Goal: Task Accomplishment & Management: Complete application form

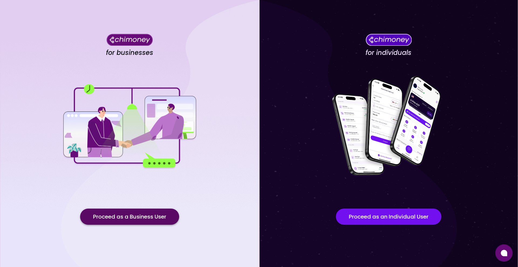
click at [117, 217] on button "Proceed as a Business User" at bounding box center [129, 217] width 99 height 16
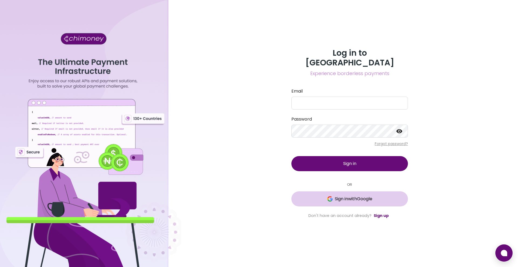
click at [357, 198] on button "Sign in with Google" at bounding box center [349, 199] width 116 height 15
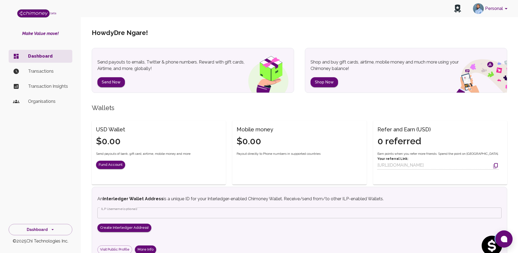
click at [501, 9] on button "Personal" at bounding box center [490, 9] width 41 height 14
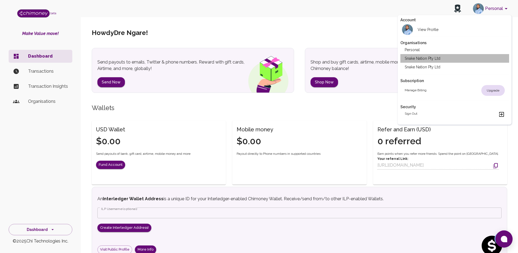
click at [426, 59] on li "Snake Nation Pty Ltd" at bounding box center [454, 58] width 109 height 9
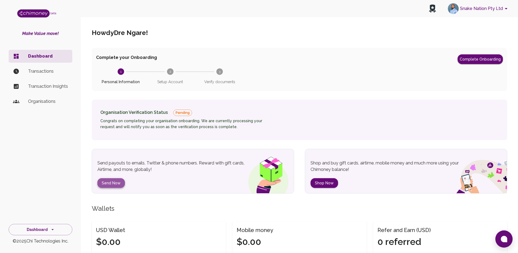
click at [116, 183] on button "Send Now" at bounding box center [110, 183] width 27 height 10
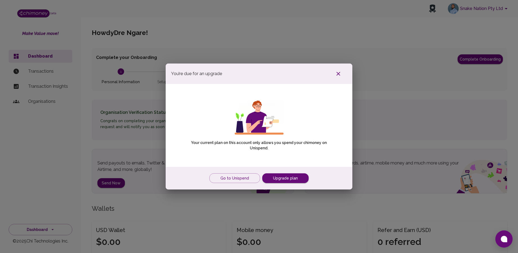
click at [341, 75] on icon "button" at bounding box center [338, 74] width 6 height 6
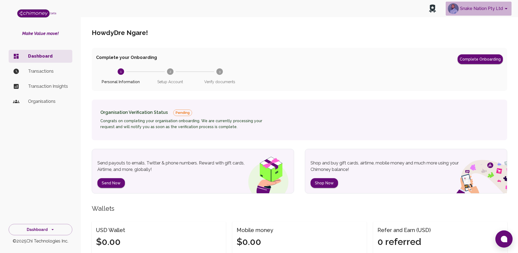
click at [494, 9] on button "Snake Nation Pty Ltd" at bounding box center [478, 9] width 66 height 14
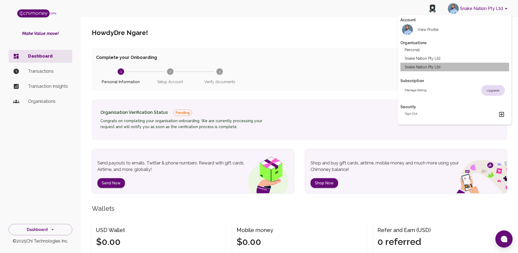
click at [433, 68] on li "Snake Nation Pty Ltd" at bounding box center [454, 67] width 109 height 9
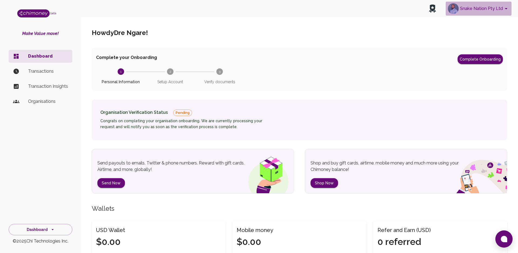
click at [493, 9] on button "Snake Nation Pty Ltd" at bounding box center [478, 9] width 66 height 14
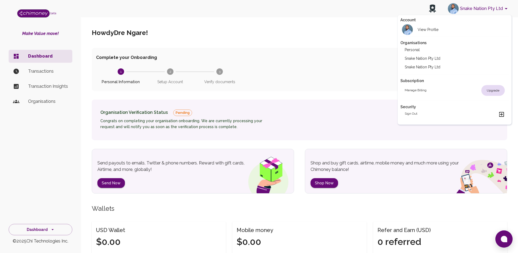
click at [454, 61] on li "Snake Nation Pty Ltd" at bounding box center [454, 58] width 109 height 9
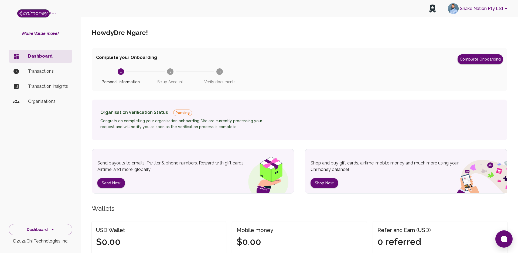
click at [149, 115] on div "Organisation Verification Status Pending" at bounding box center [187, 112] width 175 height 7
click at [159, 118] on h6 "Congrats on completing your organisation onboarding. We are currently processin…" at bounding box center [187, 124] width 175 height 12
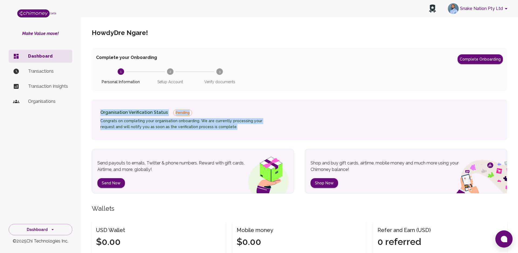
drag, startPoint x: 101, startPoint y: 111, endPoint x: 231, endPoint y: 127, distance: 131.7
click at [231, 127] on div "Organisation Verification Status Pending Congrats on completing your organisati…" at bounding box center [187, 120] width 175 height 25
click at [493, 7] on button "Snake Nation Pty Ltd" at bounding box center [478, 9] width 66 height 14
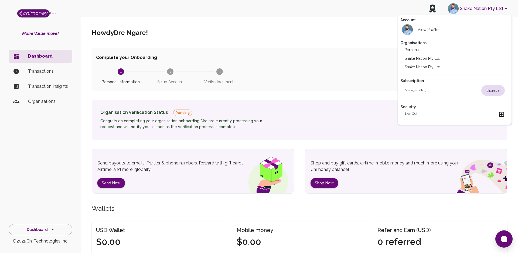
click at [54, 225] on div at bounding box center [259, 126] width 518 height 253
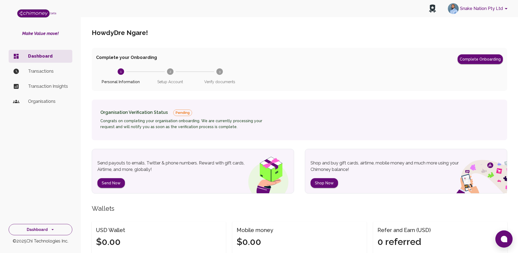
click at [50, 231] on icon "side nav" at bounding box center [52, 229] width 5 height 5
click at [52, 196] on li "Payments" at bounding box center [40, 191] width 63 height 13
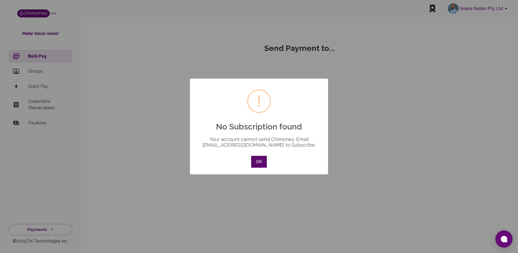
click at [260, 162] on button "OK" at bounding box center [259, 162] width 16 height 12
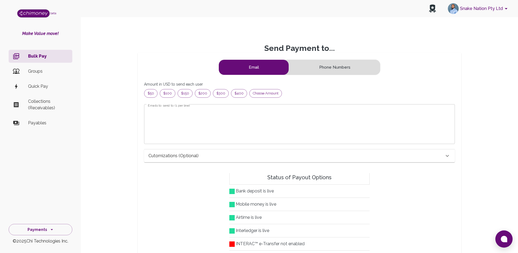
scroll to position [69, 301]
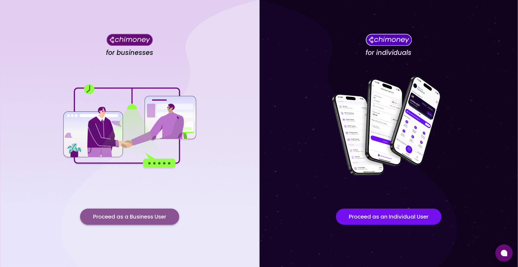
click at [141, 216] on button "Proceed as a Business User" at bounding box center [129, 217] width 99 height 16
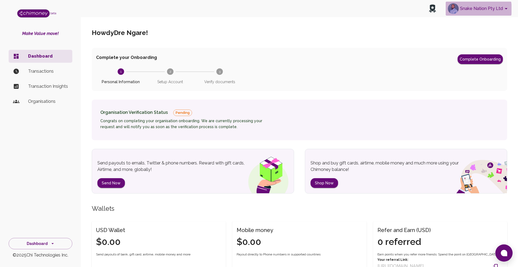
click at [470, 9] on button "Snake Nation Pty Ltd" at bounding box center [478, 9] width 66 height 14
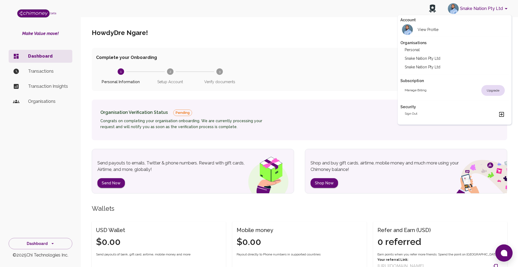
click at [434, 7] on div at bounding box center [259, 133] width 518 height 267
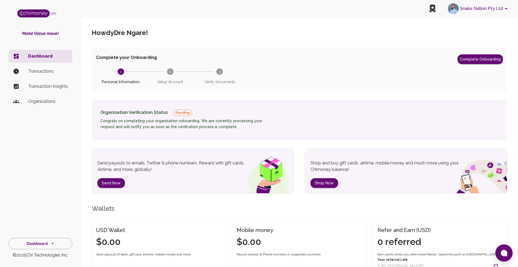
click at [167, 123] on h6 "Congrats on completing your organisation onboarding. We are currently processin…" at bounding box center [187, 124] width 175 height 12
click at [473, 63] on button "Complete Onboarding" at bounding box center [479, 59] width 45 height 10
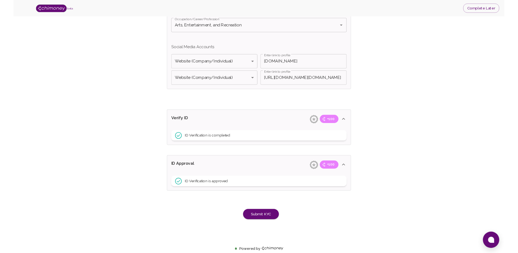
scroll to position [350, 0]
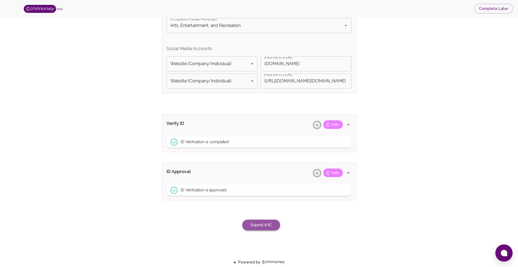
click at [262, 226] on button "Submit KYC" at bounding box center [261, 225] width 38 height 11
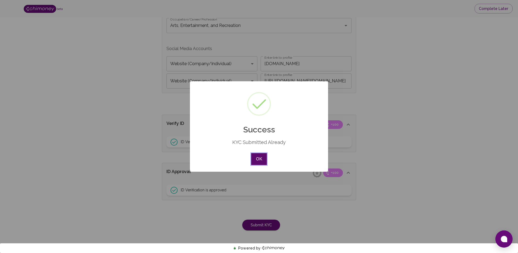
click at [262, 162] on button "OK" at bounding box center [259, 159] width 16 height 12
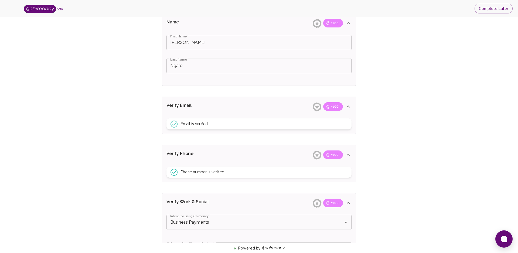
scroll to position [102, 0]
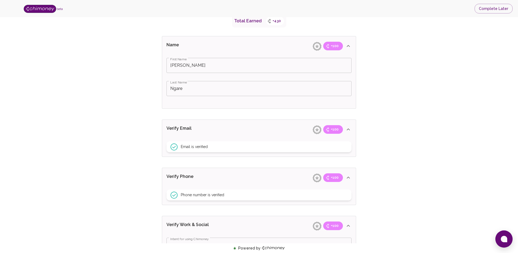
click at [334, 115] on div "Name +100 First Name [PERSON_NAME] First Name Last Name [PERSON_NAME] Last Name…" at bounding box center [259, 242] width 198 height 416
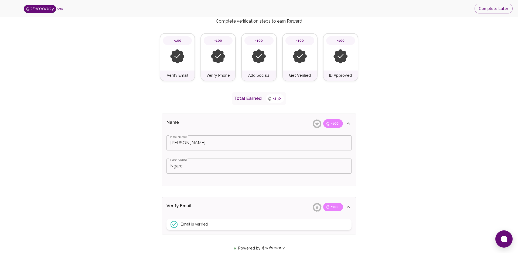
scroll to position [0, 0]
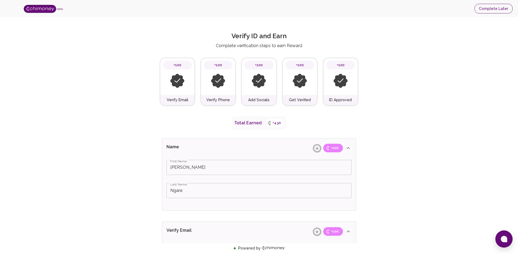
click at [497, 8] on button "Complete Later" at bounding box center [493, 9] width 38 height 10
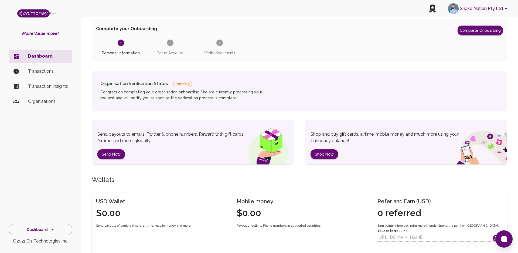
scroll to position [29, 0]
click at [111, 153] on button "Send Now" at bounding box center [110, 154] width 27 height 10
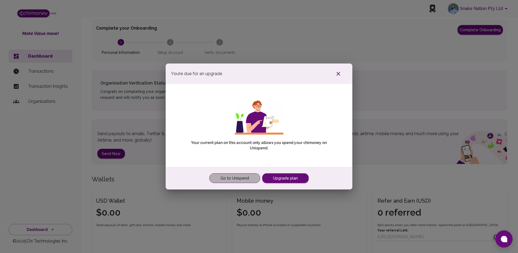
click at [235, 181] on link "Go to Unispend" at bounding box center [234, 179] width 51 height 10
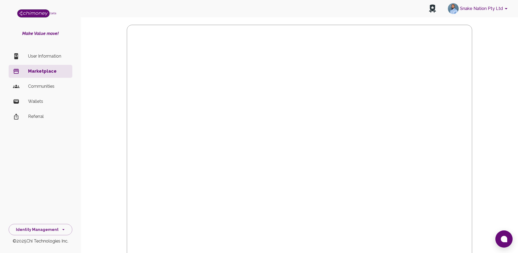
scroll to position [39, 0]
click at [45, 103] on p "Wallets" at bounding box center [48, 101] width 40 height 6
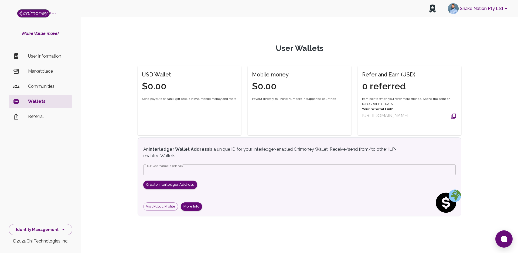
click at [155, 102] on span "Send payouts of bank, gift card, airtime, mobile money and more" at bounding box center [189, 99] width 94 height 5
click at [45, 57] on p "User Information" at bounding box center [48, 56] width 40 height 6
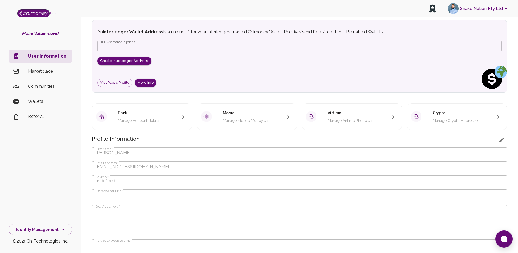
scroll to position [25, 0]
click at [46, 35] on p "Make Value move!" at bounding box center [40, 33] width 81 height 6
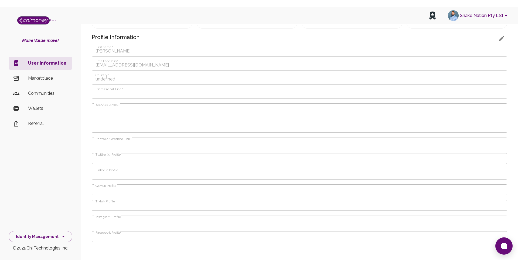
scroll to position [0, 0]
